Goal: Task Accomplishment & Management: Use online tool/utility

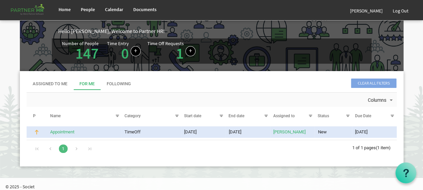
scroll to position [8, 0]
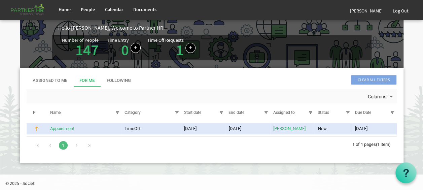
click at [34, 128] on img "is template cell column header P" at bounding box center [37, 129] width 6 height 6
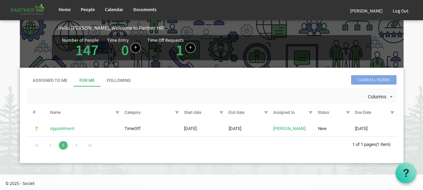
click at [34, 112] on span "P" at bounding box center [34, 112] width 3 height 5
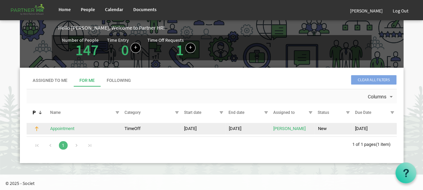
click at [35, 129] on img "is template cell column header P" at bounding box center [37, 129] width 6 height 6
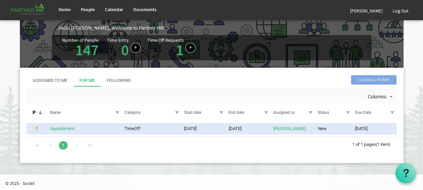
click at [38, 127] on img "is template cell column header P" at bounding box center [37, 129] width 6 height 6
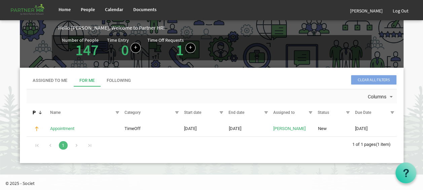
click at [209, 135] on table "2175 Appointment TimeOff 0.5 10/15/2025 10/15/2025 Cristina Soares Alex Pierson…" at bounding box center [212, 128] width 370 height 15
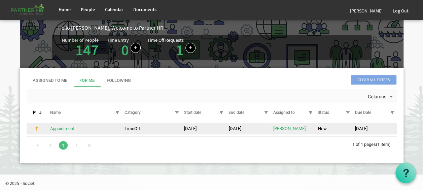
click at [209, 129] on td "[DATE]" at bounding box center [248, 128] width 45 height 11
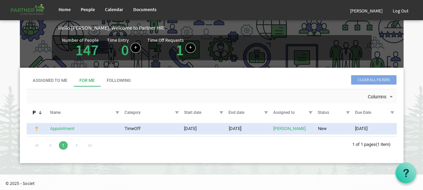
click at [209, 129] on td "[DATE]" at bounding box center [248, 128] width 45 height 11
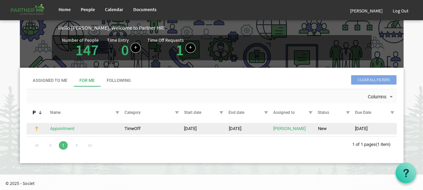
drag, startPoint x: 241, startPoint y: 129, endPoint x: 189, endPoint y: 123, distance: 52.9
click at [189, 123] on td "[DATE]" at bounding box center [203, 128] width 45 height 11
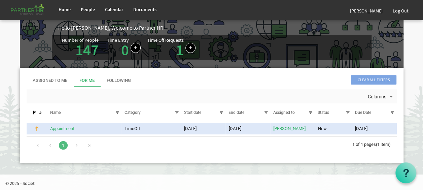
click at [107, 124] on td "Appointment" at bounding box center [84, 128] width 74 height 11
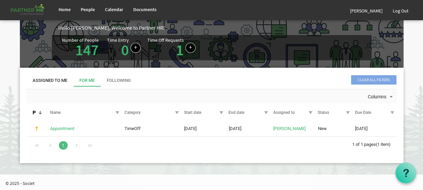
click at [48, 86] on div "Assigned To Me" at bounding box center [50, 80] width 35 height 12
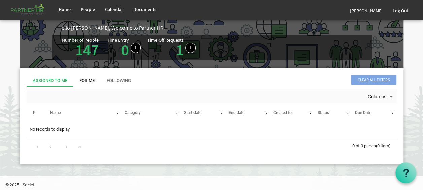
click at [89, 78] on div "For Me" at bounding box center [86, 80] width 15 height 6
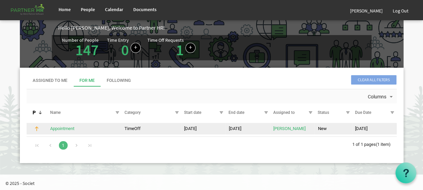
click at [133, 131] on td "TimeOff" at bounding box center [152, 128] width 60 height 11
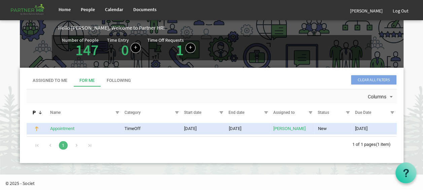
click at [133, 131] on td "TimeOff" at bounding box center [152, 128] width 60 height 11
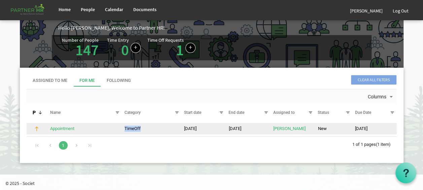
click at [133, 131] on td "TimeOff" at bounding box center [152, 128] width 60 height 11
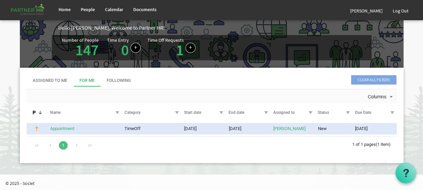
drag, startPoint x: 133, startPoint y: 131, endPoint x: 111, endPoint y: 125, distance: 23.4
click at [111, 125] on td "Appointment" at bounding box center [84, 128] width 74 height 11
click at [71, 129] on link "Appointment" at bounding box center [62, 128] width 24 height 5
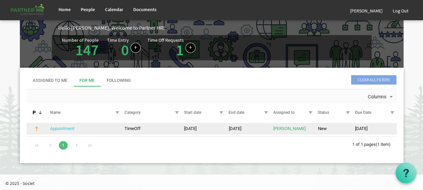
click at [71, 129] on link "Appointment" at bounding box center [62, 128] width 24 height 5
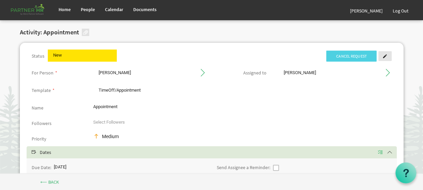
click at [386, 55] on span at bounding box center [385, 56] width 5 height 5
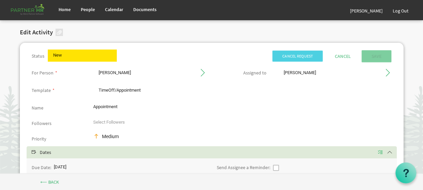
click at [108, 134] on div "Medium" at bounding box center [118, 136] width 50 height 7
click at [114, 140] on div "Medium Medium Medium" at bounding box center [150, 137] width 124 height 8
click at [387, 74] on span at bounding box center [387, 72] width 6 height 6
click at [372, 53] on input "submit" at bounding box center [377, 56] width 30 height 12
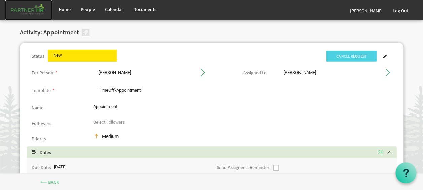
click at [29, 13] on img at bounding box center [28, 10] width 47 height 20
